Goal: Book appointment/travel/reservation

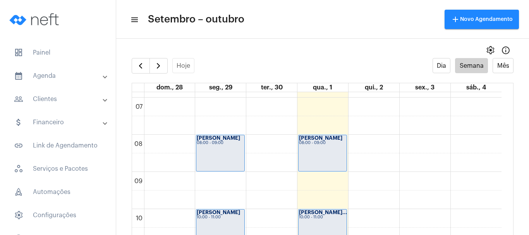
scroll to position [254, 0]
click at [143, 65] on span "button" at bounding box center [140, 65] width 9 height 9
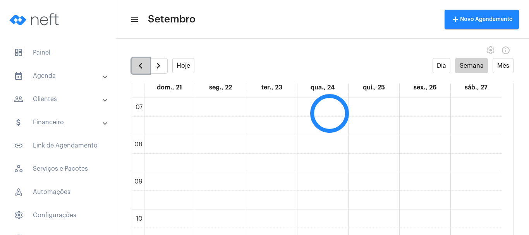
scroll to position [223, 0]
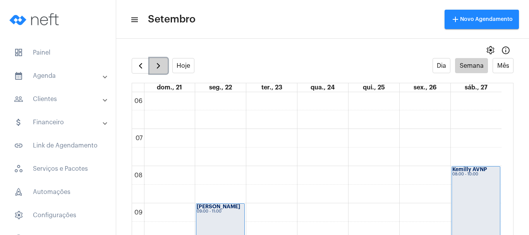
click at [159, 67] on span "button" at bounding box center [158, 65] width 9 height 9
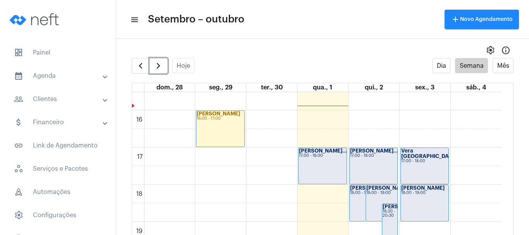
scroll to position [579, 0]
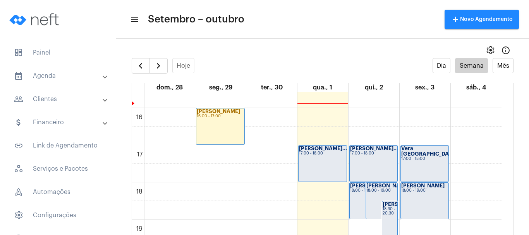
click at [510, 198] on full-calendar "Hoje Dia Semana Mês dom., 28 seg., 29 ter., 30 qua., 1 qui., 2 sex., 3 sáb., 4 …" at bounding box center [322, 154] width 413 height 192
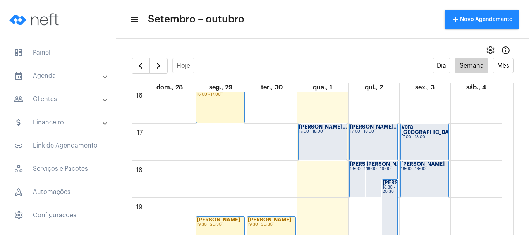
scroll to position [601, 0]
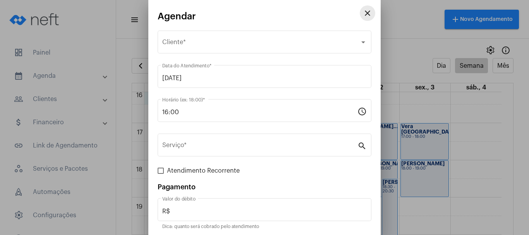
click at [363, 16] on mat-icon "close" at bounding box center [367, 13] width 9 height 9
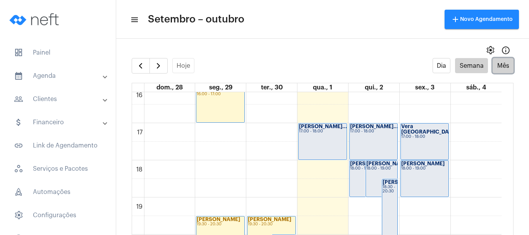
click at [496, 67] on button "Mês" at bounding box center [502, 65] width 21 height 15
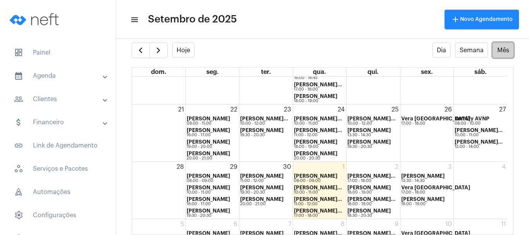
scroll to position [242, 0]
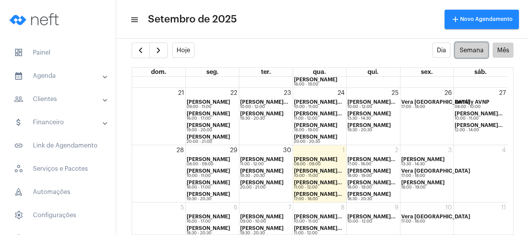
click at [456, 53] on button "Semana" at bounding box center [471, 50] width 33 height 15
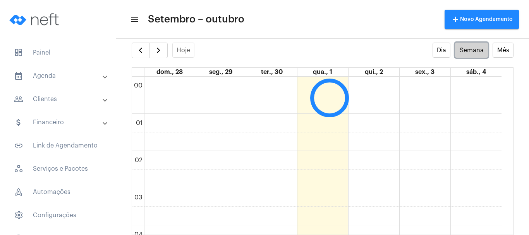
scroll to position [223, 0]
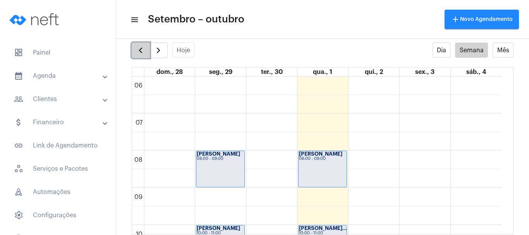
click at [144, 51] on span "button" at bounding box center [140, 50] width 9 height 9
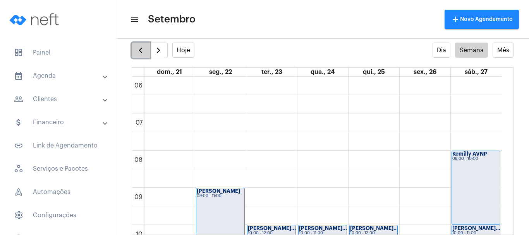
click at [143, 51] on span "button" at bounding box center [140, 50] width 9 height 9
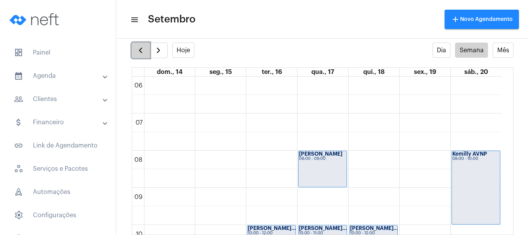
click at [143, 51] on span "button" at bounding box center [140, 50] width 9 height 9
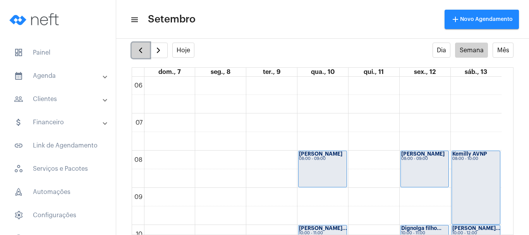
click at [143, 51] on span "button" at bounding box center [140, 50] width 9 height 9
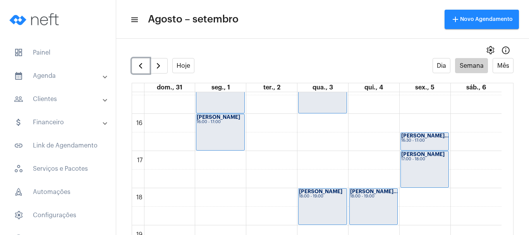
scroll to position [583, 0]
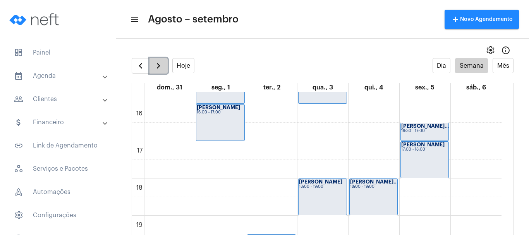
click at [162, 71] on button "button" at bounding box center [158, 65] width 18 height 15
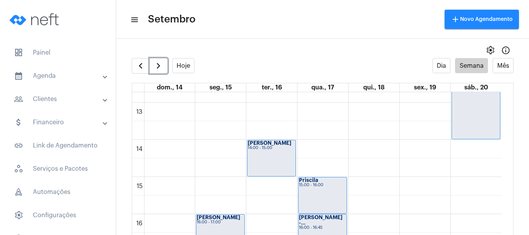
scroll to position [466, 0]
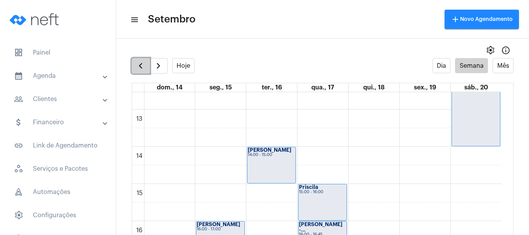
click at [139, 69] on span "button" at bounding box center [140, 65] width 9 height 9
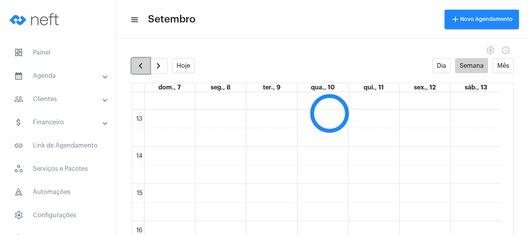
scroll to position [223, 0]
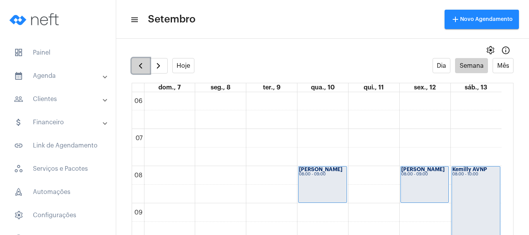
click at [139, 69] on span "button" at bounding box center [140, 65] width 9 height 9
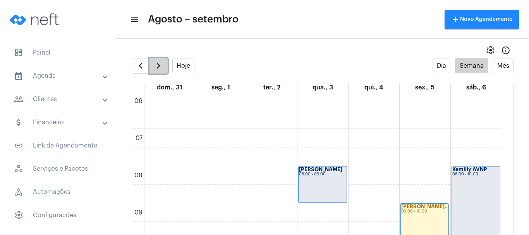
click at [162, 66] on span "button" at bounding box center [158, 65] width 9 height 9
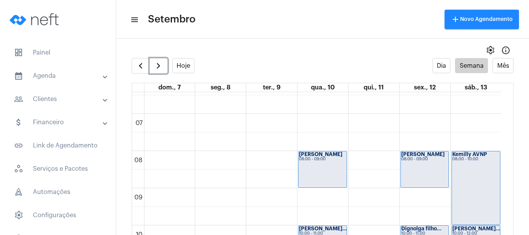
scroll to position [236, 0]
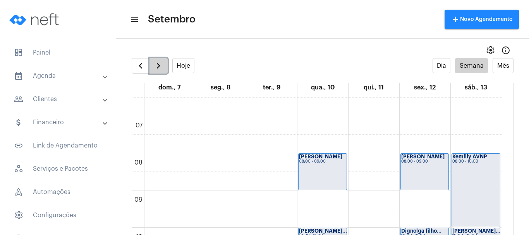
click at [163, 64] on span "button" at bounding box center [158, 65] width 9 height 9
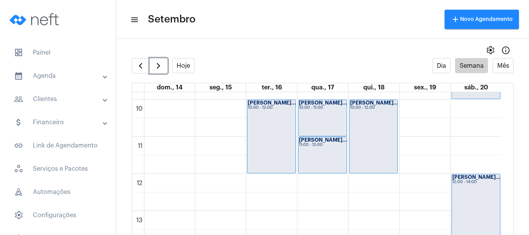
scroll to position [367, 0]
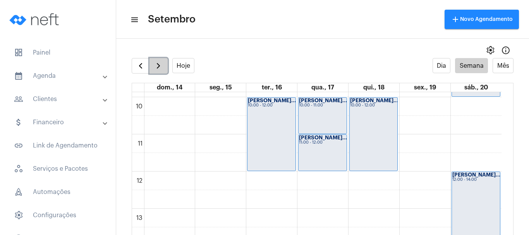
click at [160, 70] on span "button" at bounding box center [158, 65] width 9 height 9
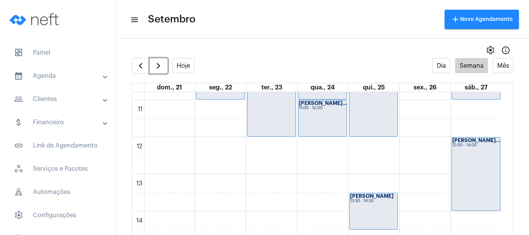
scroll to position [384, 0]
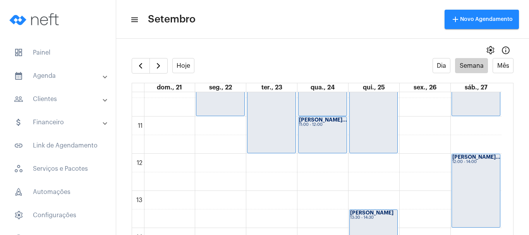
click at [507, 168] on td "00 01 02 03 04 05 06 07 08 09 10 11 12 13 14 15 16 17 18 19 20 21 22 23 [PERSON…" at bounding box center [322, 171] width 381 height 158
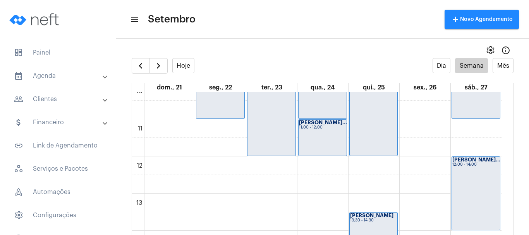
scroll to position [492, 0]
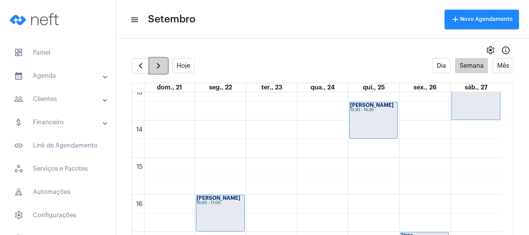
click at [164, 64] on button "button" at bounding box center [158, 65] width 18 height 15
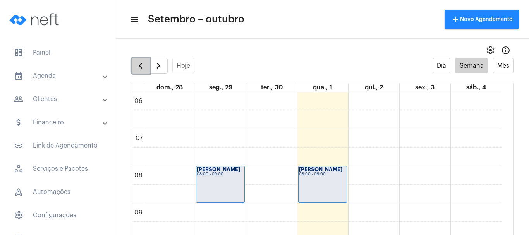
click at [141, 63] on span "button" at bounding box center [140, 65] width 9 height 9
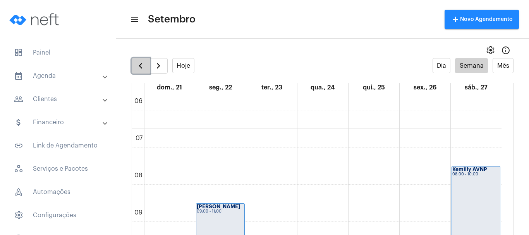
click at [141, 63] on span "button" at bounding box center [140, 65] width 9 height 9
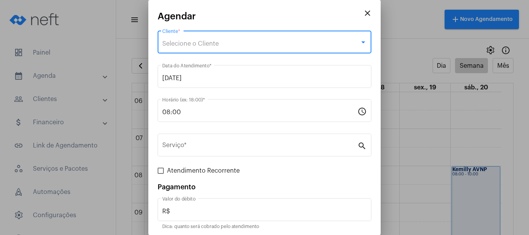
click at [205, 43] on span "Selecione o Cliente" at bounding box center [190, 44] width 57 height 6
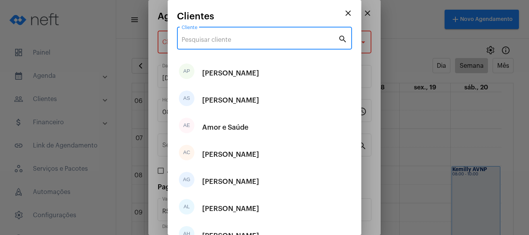
click at [205, 43] on input "Cliente" at bounding box center [260, 39] width 156 height 7
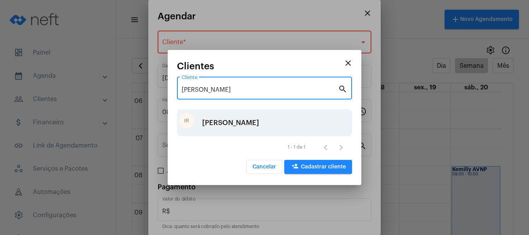
type input "[PERSON_NAME]"
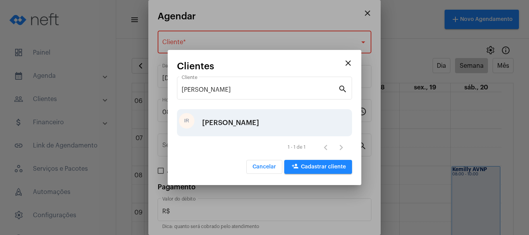
click at [211, 125] on div "[PERSON_NAME]" at bounding box center [230, 122] width 57 height 23
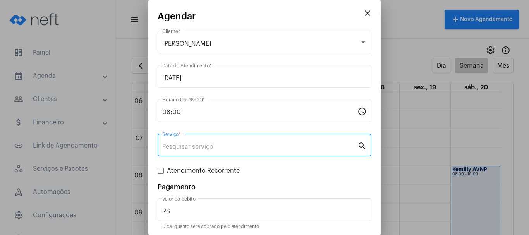
click at [205, 144] on input "Serviço *" at bounding box center [259, 146] width 195 height 7
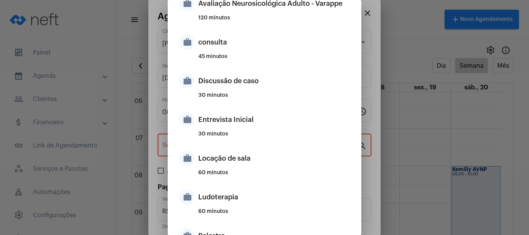
scroll to position [411, 0]
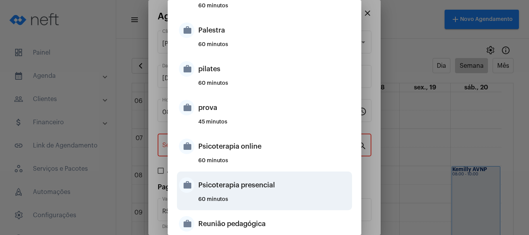
click at [264, 183] on div "Psicoterapia presencial" at bounding box center [274, 184] width 152 height 23
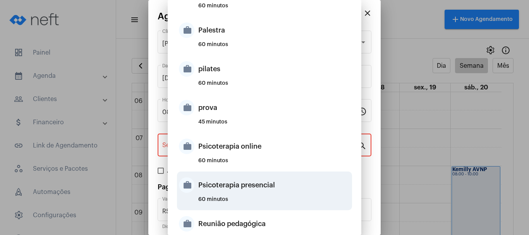
type input "Psicoterapia presencial"
type input "R$ 200"
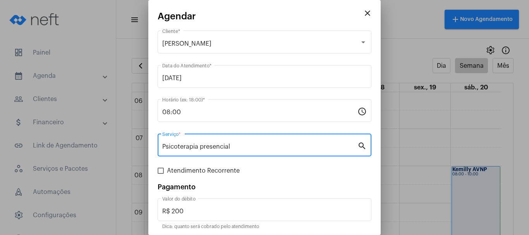
scroll to position [29, 0]
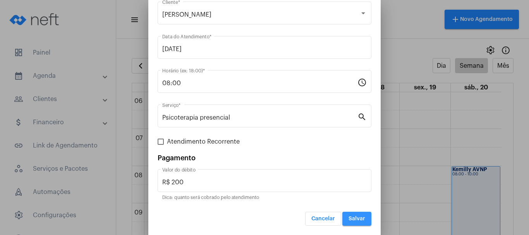
click at [360, 218] on button "Salvar" at bounding box center [356, 219] width 29 height 14
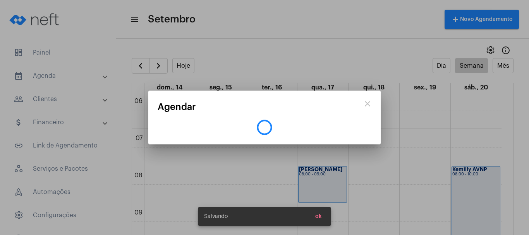
scroll to position [0, 0]
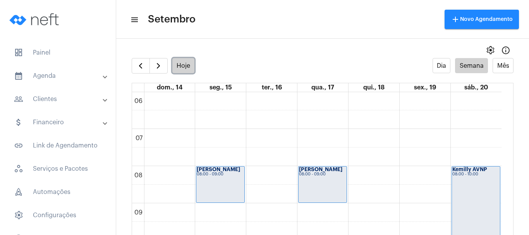
click at [179, 60] on button "Hoje" at bounding box center [183, 65] width 22 height 15
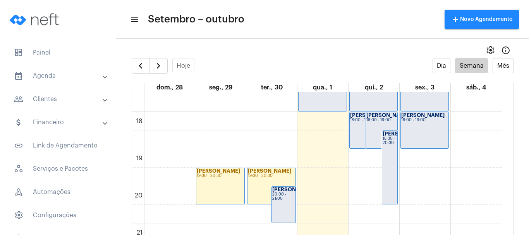
scroll to position [610, 0]
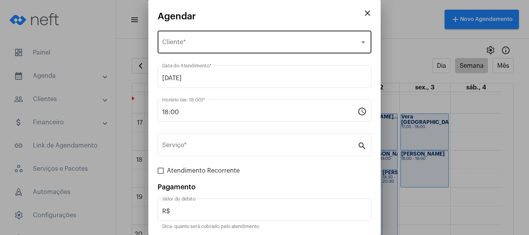
click at [190, 38] on div "Selecione o Cliente Cliente *" at bounding box center [264, 41] width 204 height 24
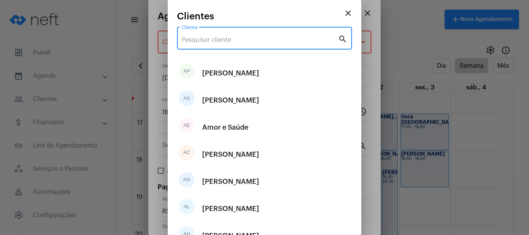
click at [196, 42] on input "Cliente" at bounding box center [260, 39] width 156 height 7
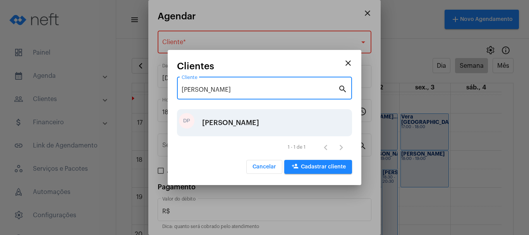
type input "[PERSON_NAME]"
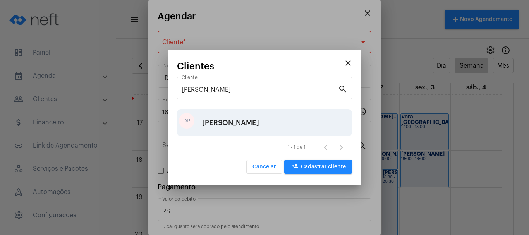
click at [207, 120] on div "[PERSON_NAME]" at bounding box center [230, 122] width 57 height 23
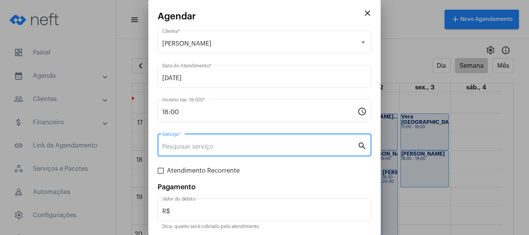
click at [177, 144] on input "Serviço *" at bounding box center [259, 146] width 195 height 7
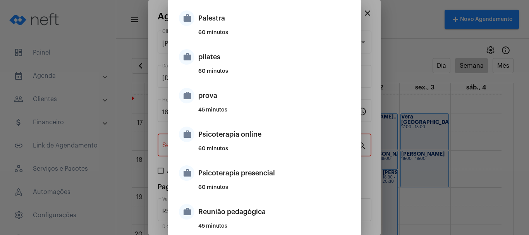
scroll to position [426, 0]
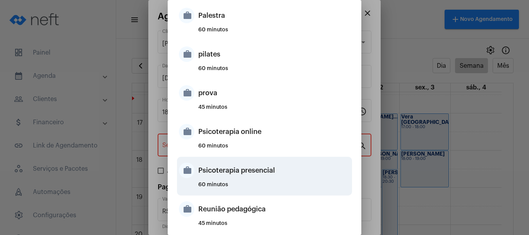
click at [188, 172] on mat-icon "work" at bounding box center [186, 170] width 15 height 15
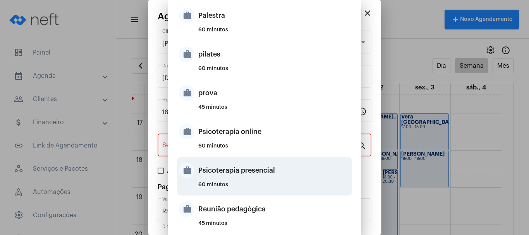
type input "Psicoterapia presencial"
type input "R$ 200"
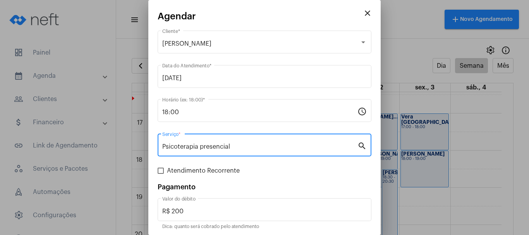
click at [193, 146] on input "Psicoterapia presencial" at bounding box center [259, 146] width 195 height 7
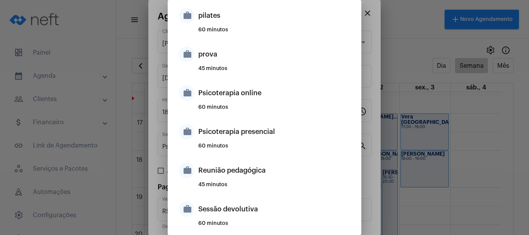
scroll to position [495, 0]
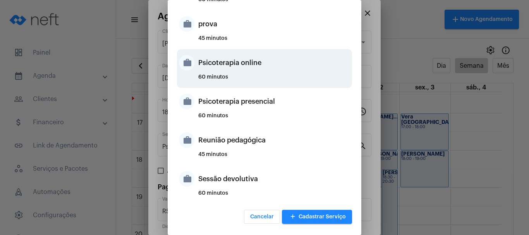
click at [225, 60] on div "Psicoterapia online" at bounding box center [274, 62] width 152 height 23
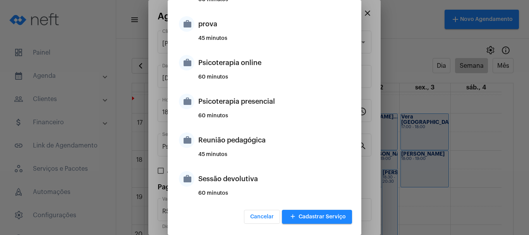
type input "Psicoterapia online"
type input "R$ 150"
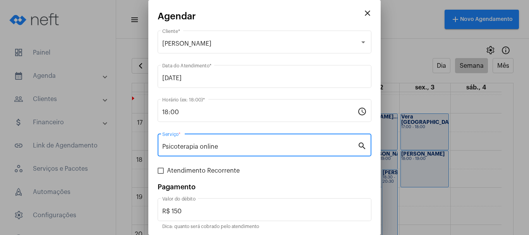
click at [162, 173] on span at bounding box center [161, 171] width 6 height 6
click at [161, 174] on input "Atendimento Recorrente" at bounding box center [160, 174] width 0 height 0
checkbox input "true"
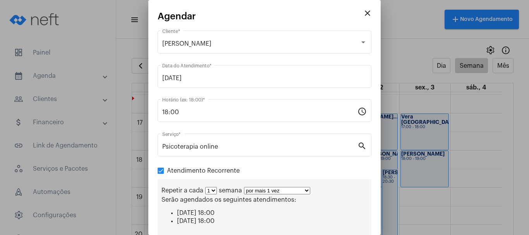
click at [303, 190] on select "por mais 1 vez por mais 2 vezes por mais 3 vezes por mais 4 vezes por mais 5 ve…" at bounding box center [277, 190] width 66 height 7
select select "9: 10"
click at [244, 187] on select "por mais 1 vez por mais 2 vezes por mais 3 vezes por mais 4 vezes por mais 5 ve…" at bounding box center [277, 190] width 66 height 7
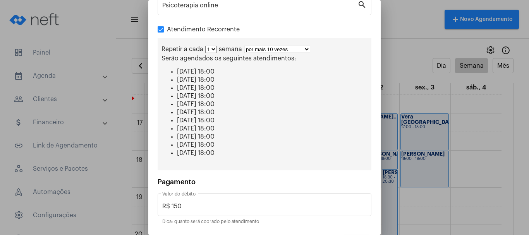
scroll to position [165, 0]
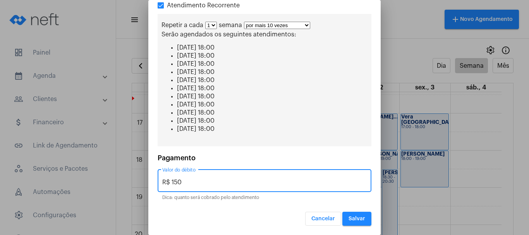
drag, startPoint x: 181, startPoint y: 182, endPoint x: 172, endPoint y: 182, distance: 8.5
click at [172, 182] on input "R$ 150" at bounding box center [264, 182] width 204 height 7
type input "R$ 200"
click at [348, 218] on span "Salvar" at bounding box center [356, 218] width 17 height 5
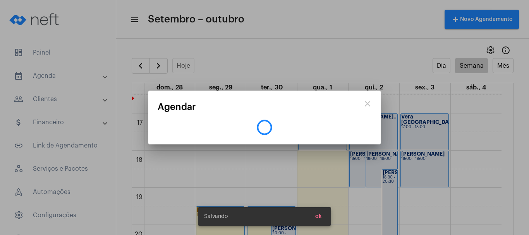
scroll to position [0, 0]
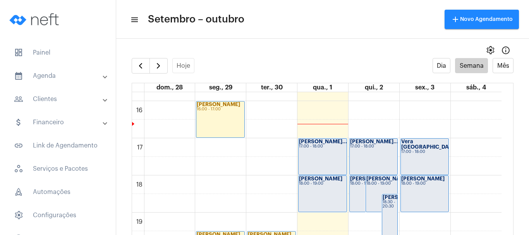
scroll to position [572, 0]
